Goal: Transaction & Acquisition: Book appointment/travel/reservation

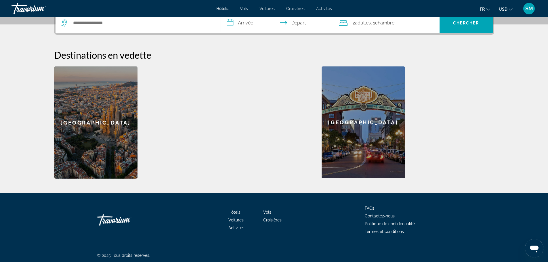
scroll to position [150, 0]
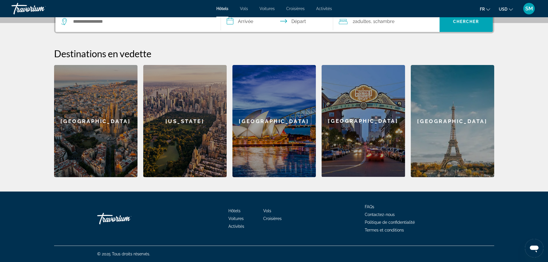
click at [371, 97] on div "[GEOGRAPHIC_DATA]" at bounding box center [363, 121] width 83 height 112
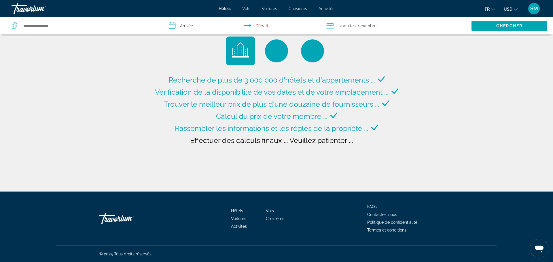
type input "**********"
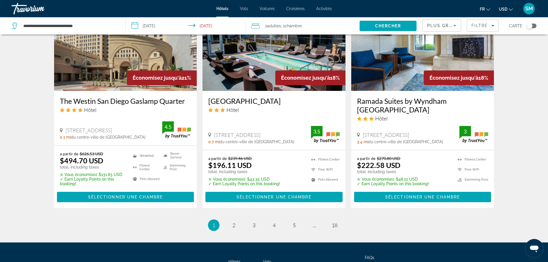
scroll to position [745, 0]
